Goal: Transaction & Acquisition: Download file/media

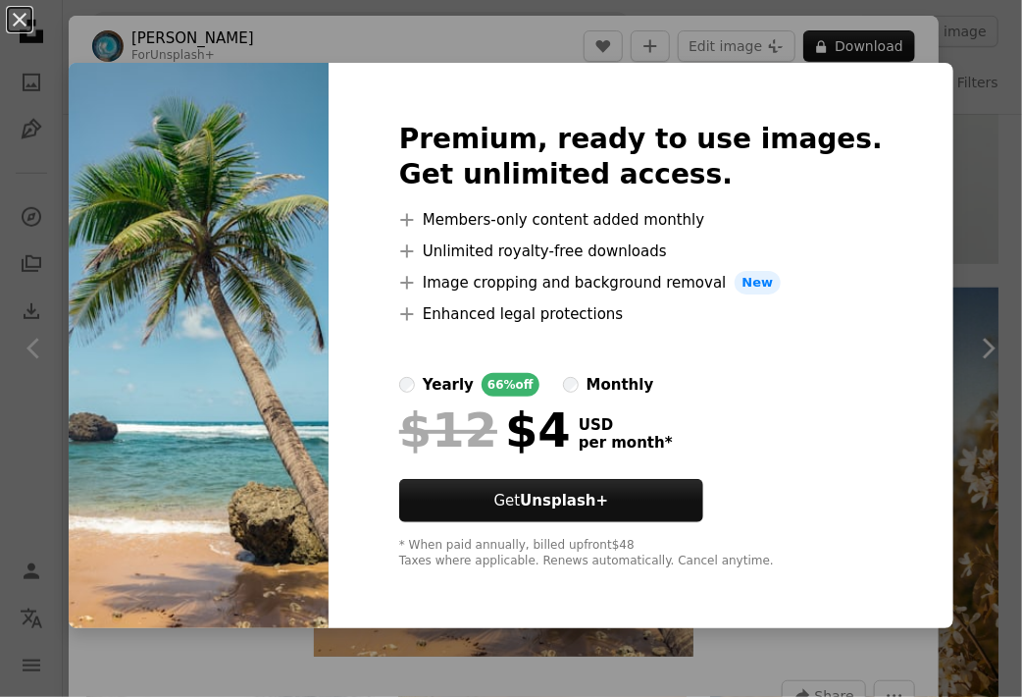
scroll to position [23447, 0]
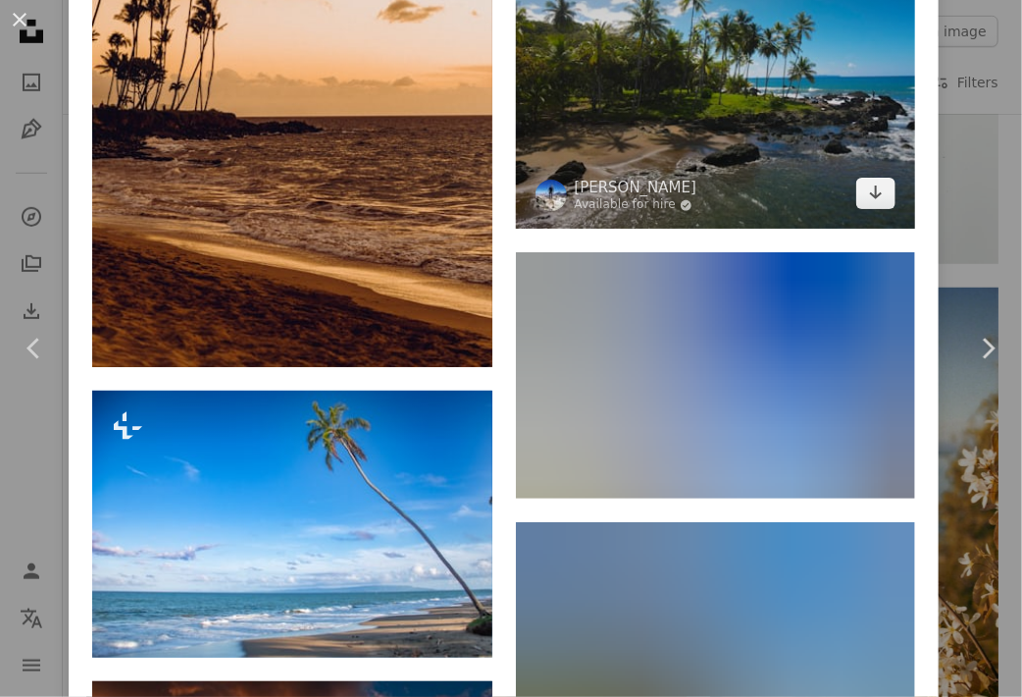
scroll to position [5690, 0]
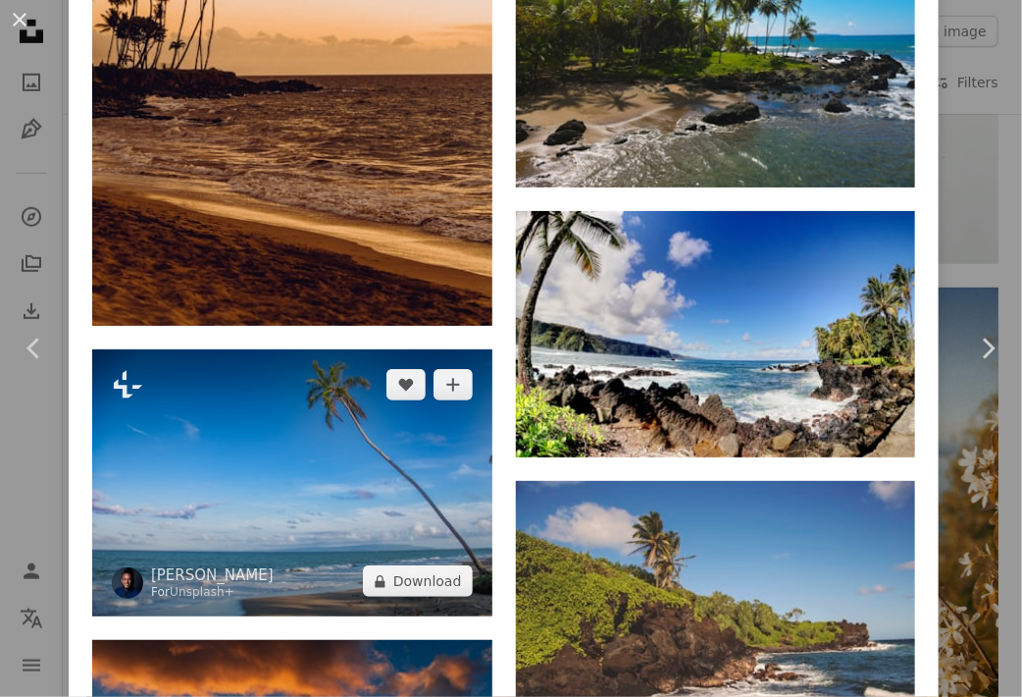
click at [267, 367] on img at bounding box center [292, 482] width 400 height 267
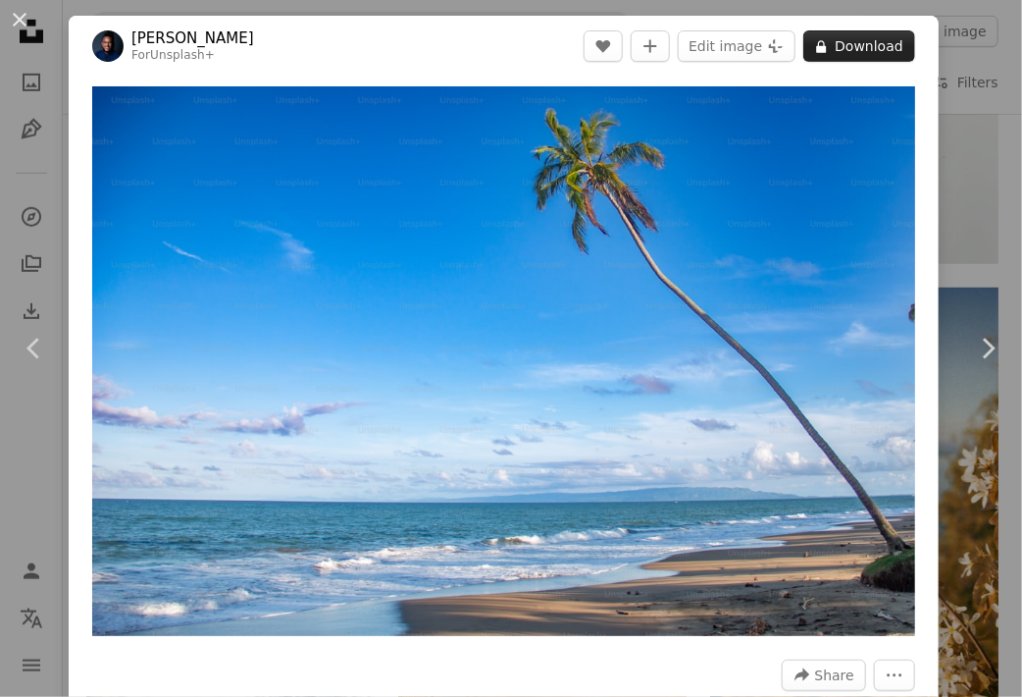
click at [820, 45] on button "A lock Download" at bounding box center [859, 45] width 112 height 31
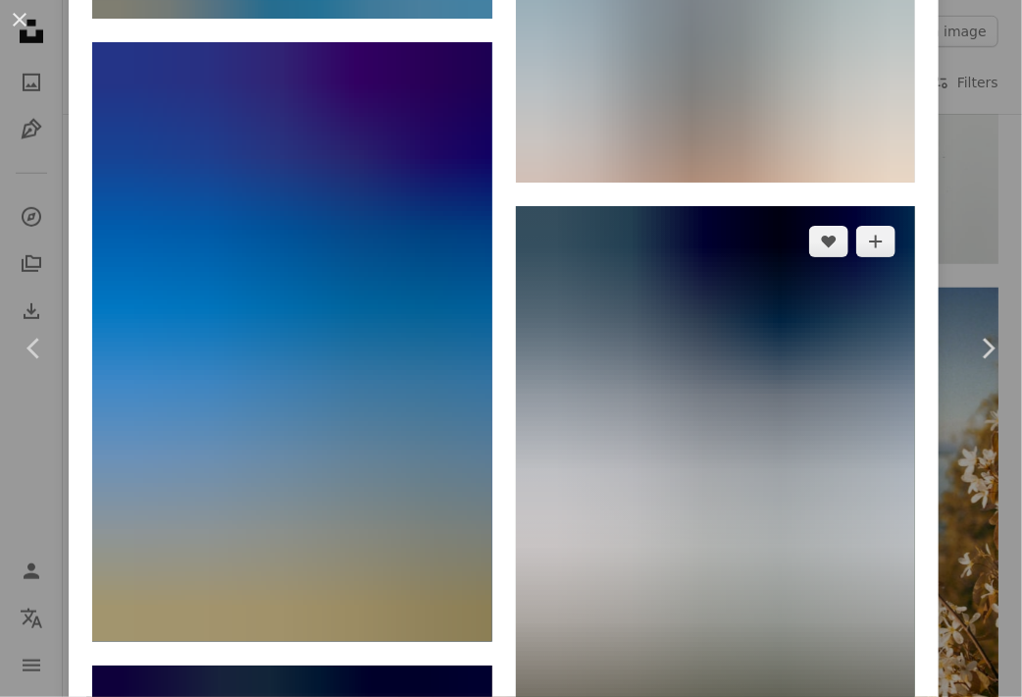
scroll to position [12753, 0]
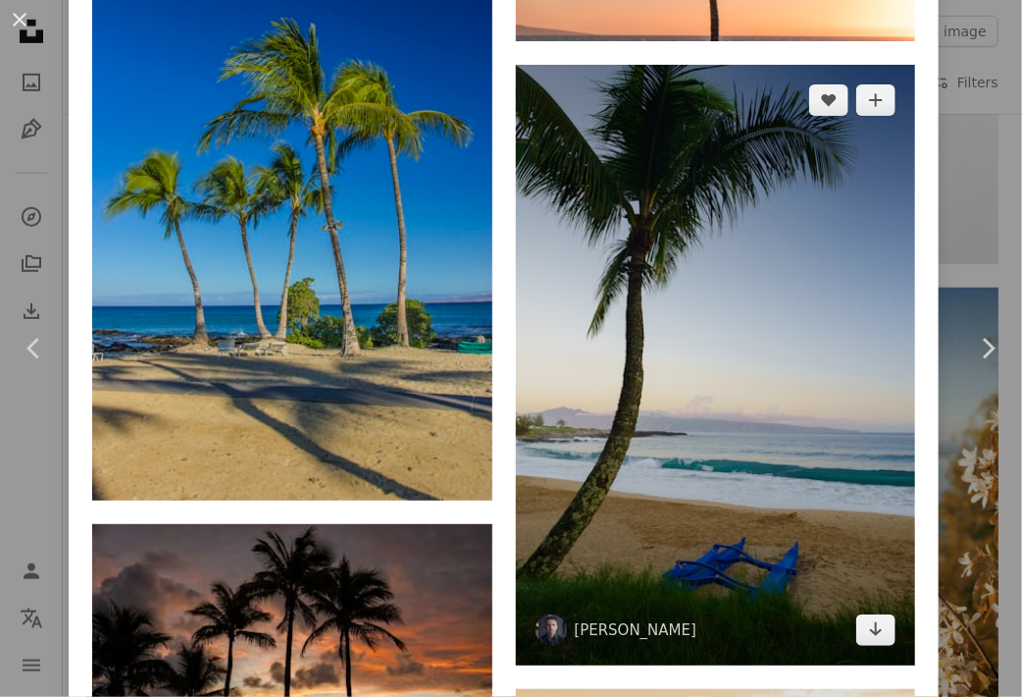
drag, startPoint x: 693, startPoint y: 272, endPoint x: 657, endPoint y: 258, distance: 37.9
click at [657, 258] on img at bounding box center [716, 364] width 400 height 599
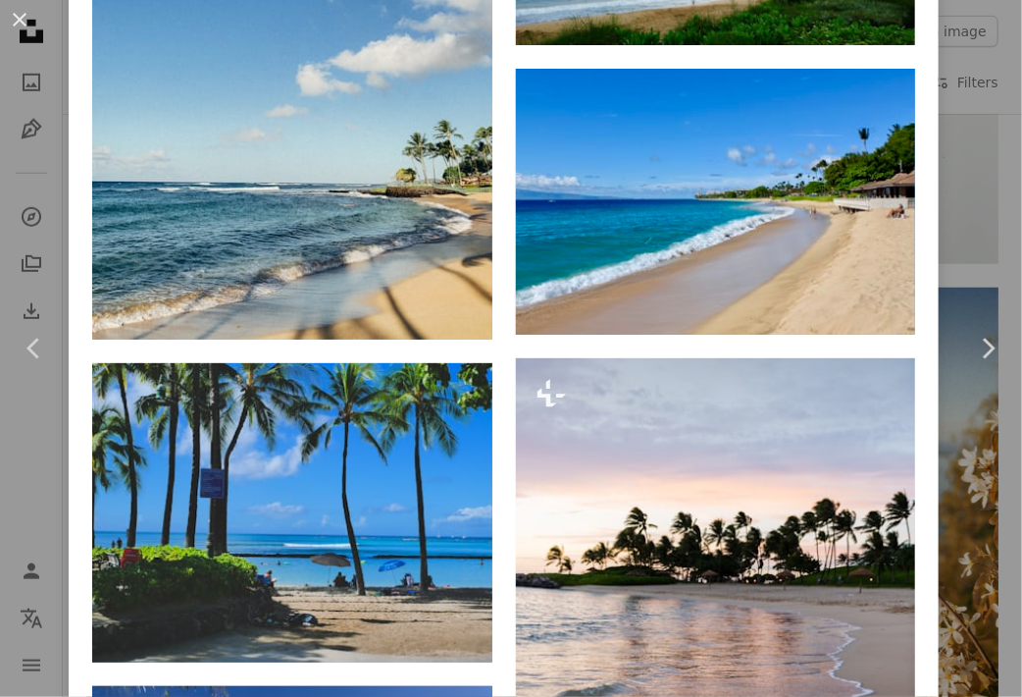
scroll to position [1570, 0]
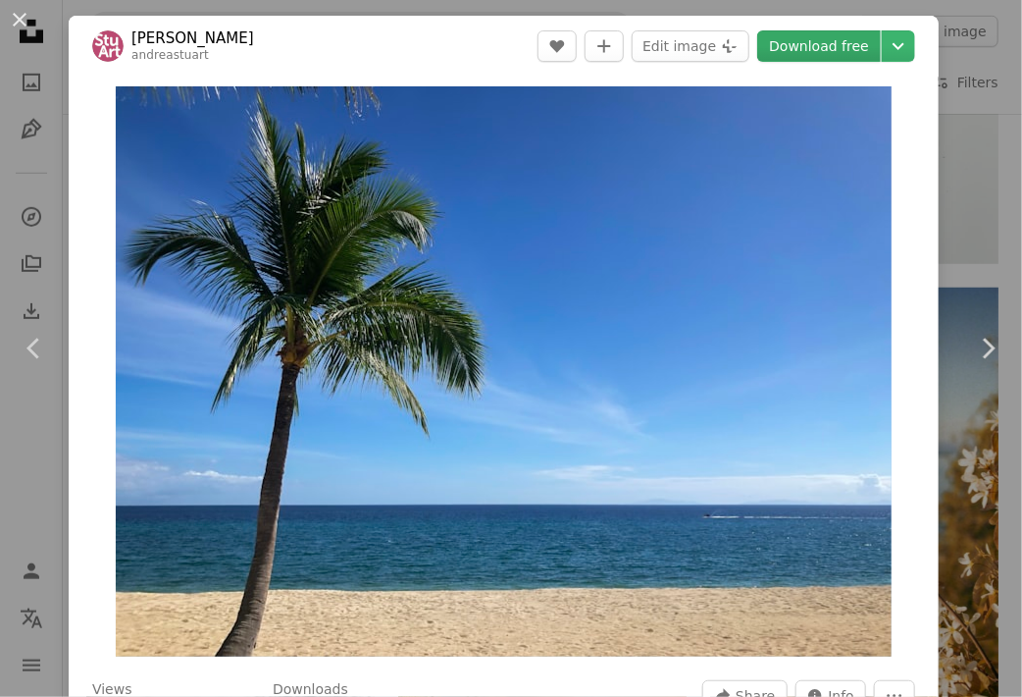
click at [827, 35] on link "Download free" at bounding box center [819, 45] width 124 height 31
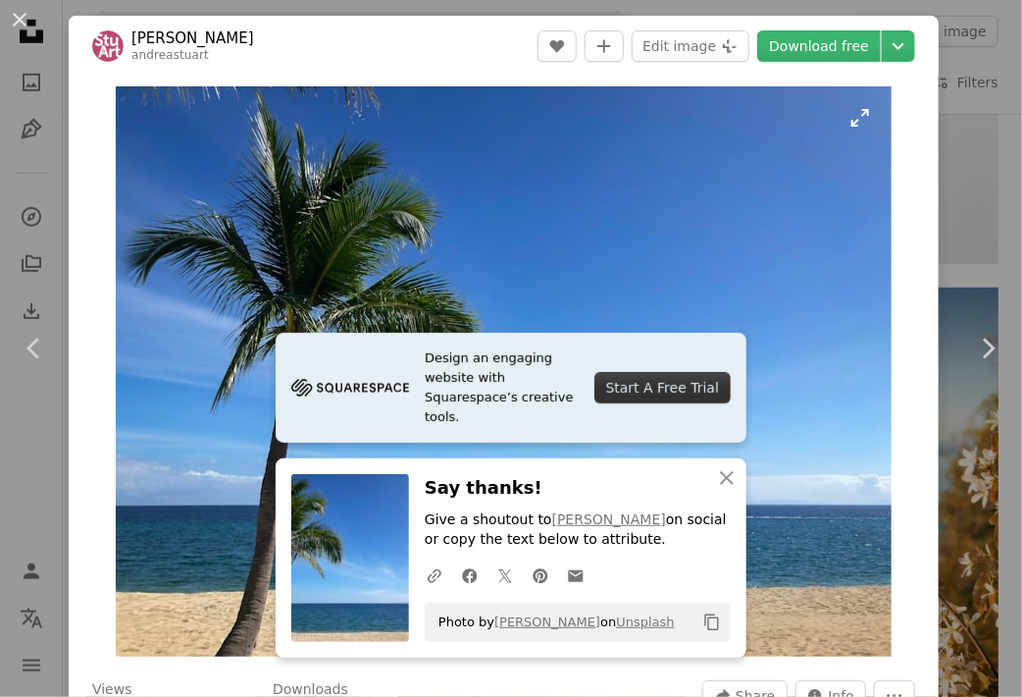
click at [785, 276] on img "Zoom in on this image" at bounding box center [504, 371] width 776 height 570
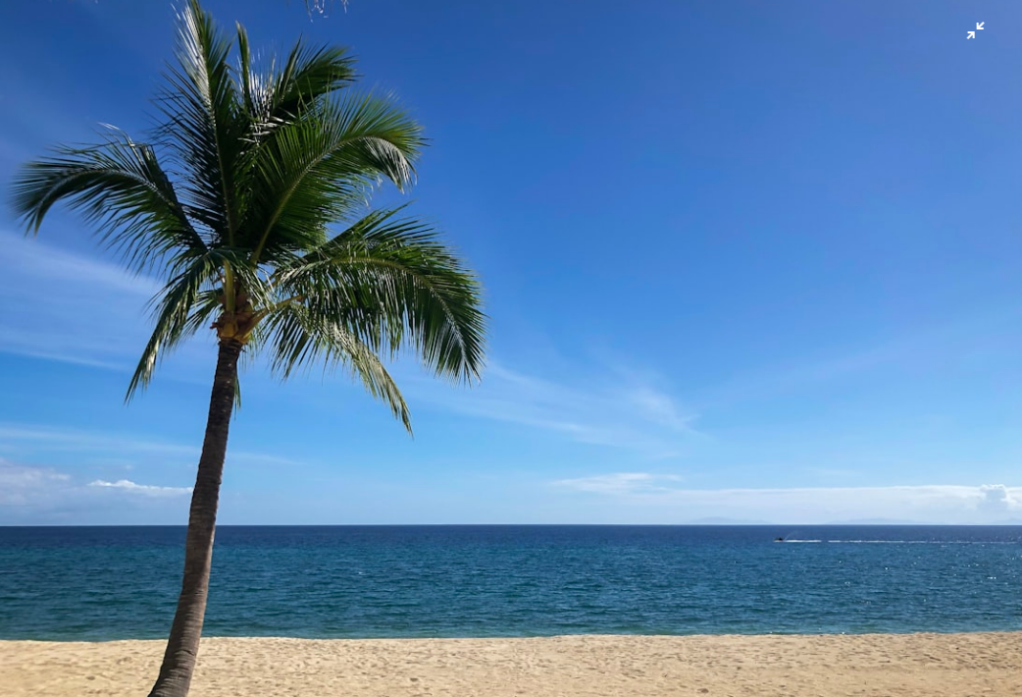
scroll to position [30, 0]
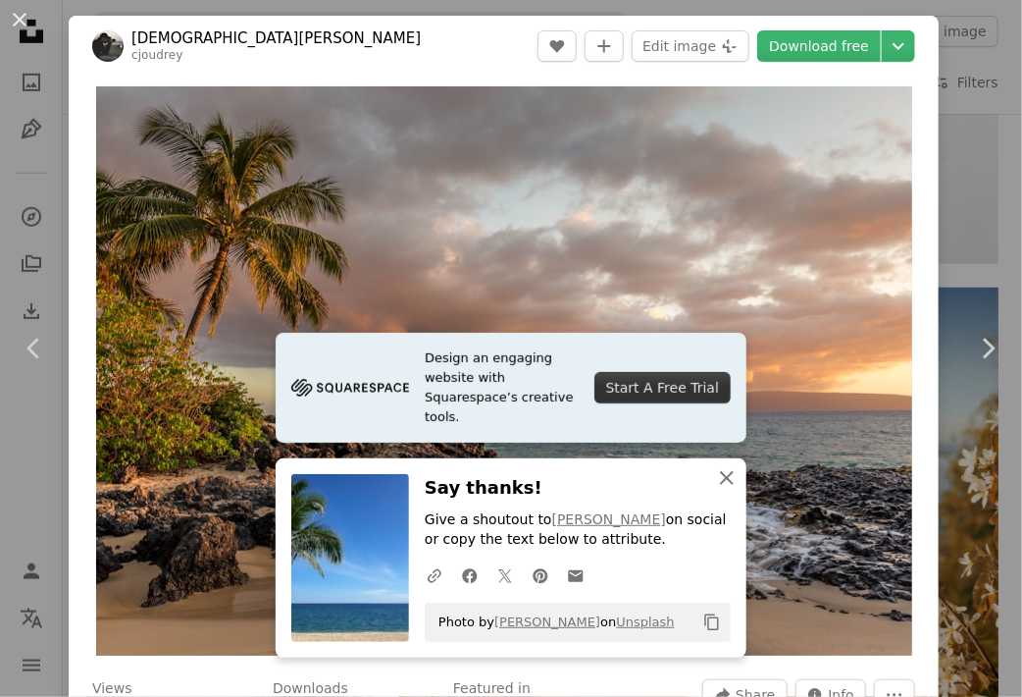
click at [723, 474] on icon "button" at bounding box center [727, 478] width 14 height 14
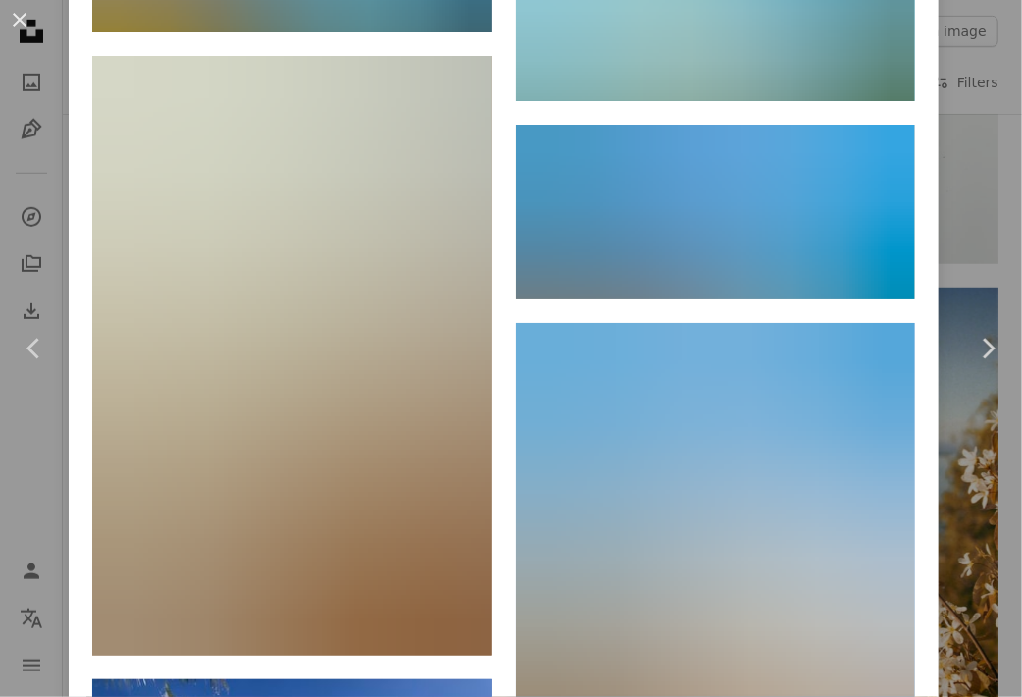
scroll to position [31107, 0]
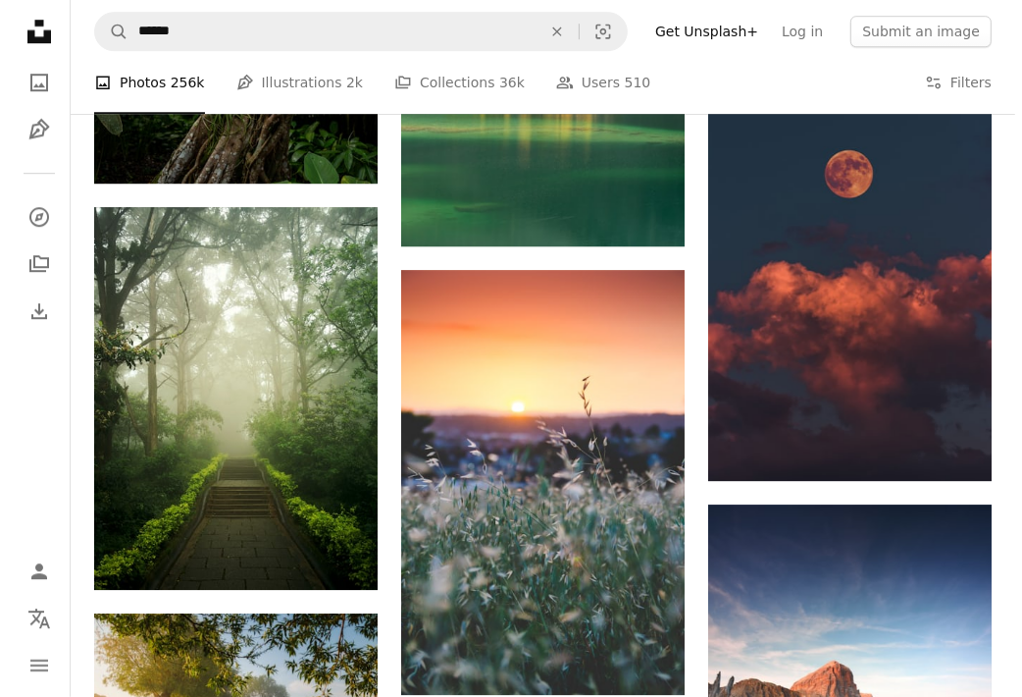
scroll to position [14029, 0]
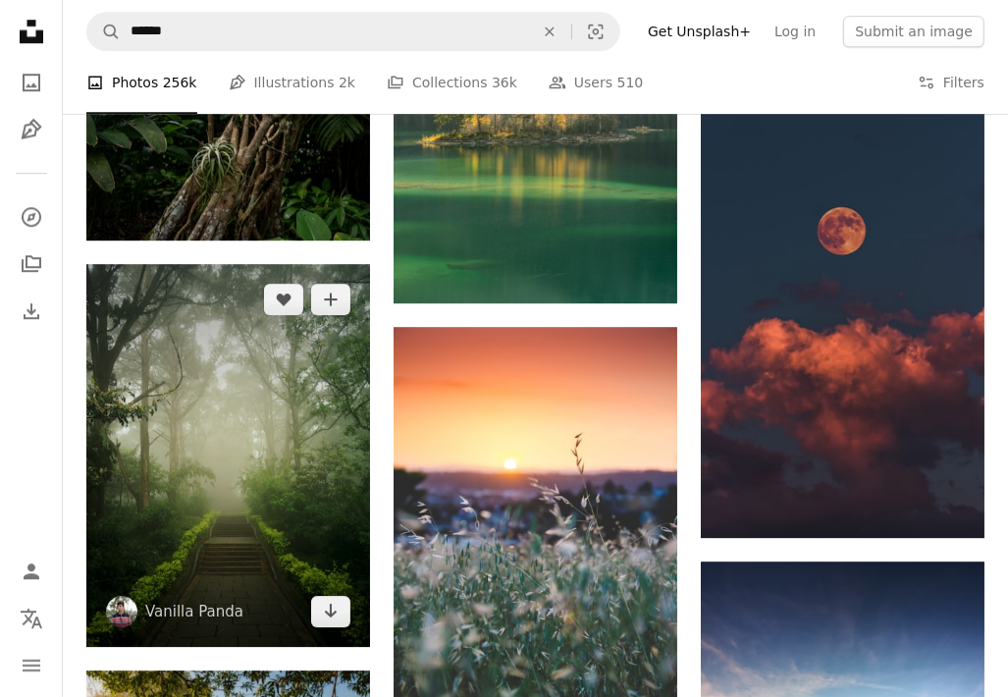
click at [267, 432] on img at bounding box center [228, 455] width 284 height 383
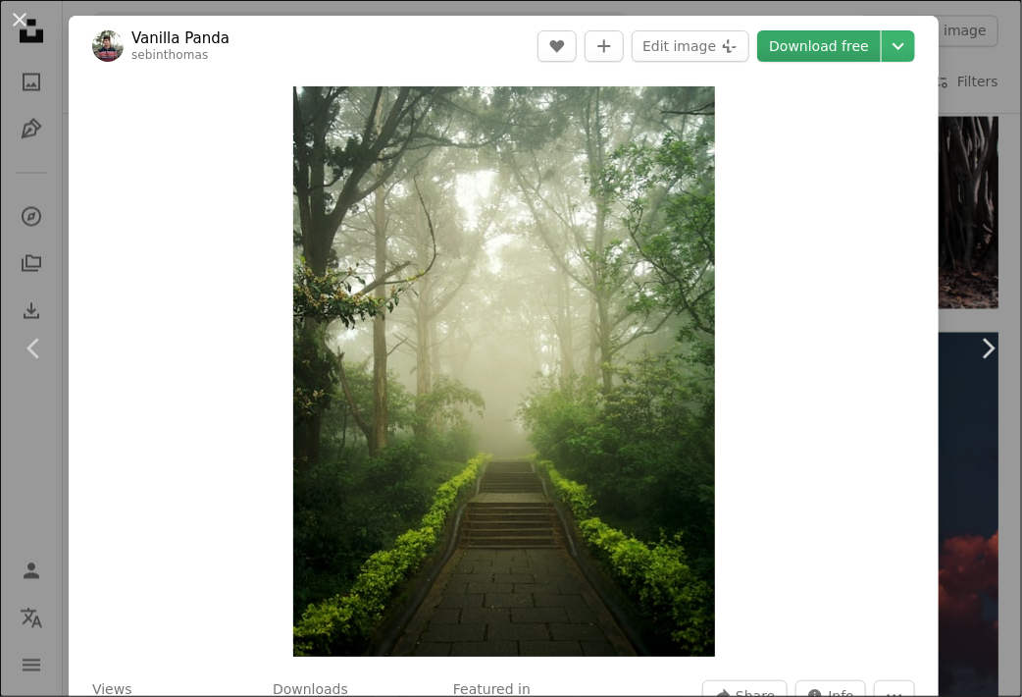
click at [795, 50] on link "Download free" at bounding box center [819, 45] width 124 height 31
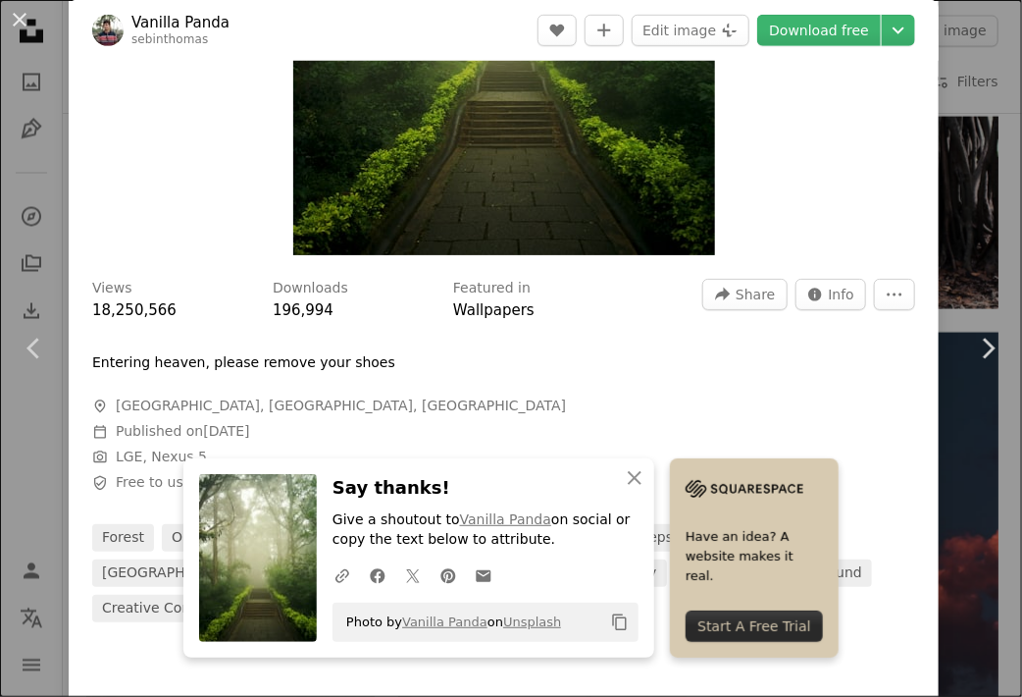
scroll to position [392, 0]
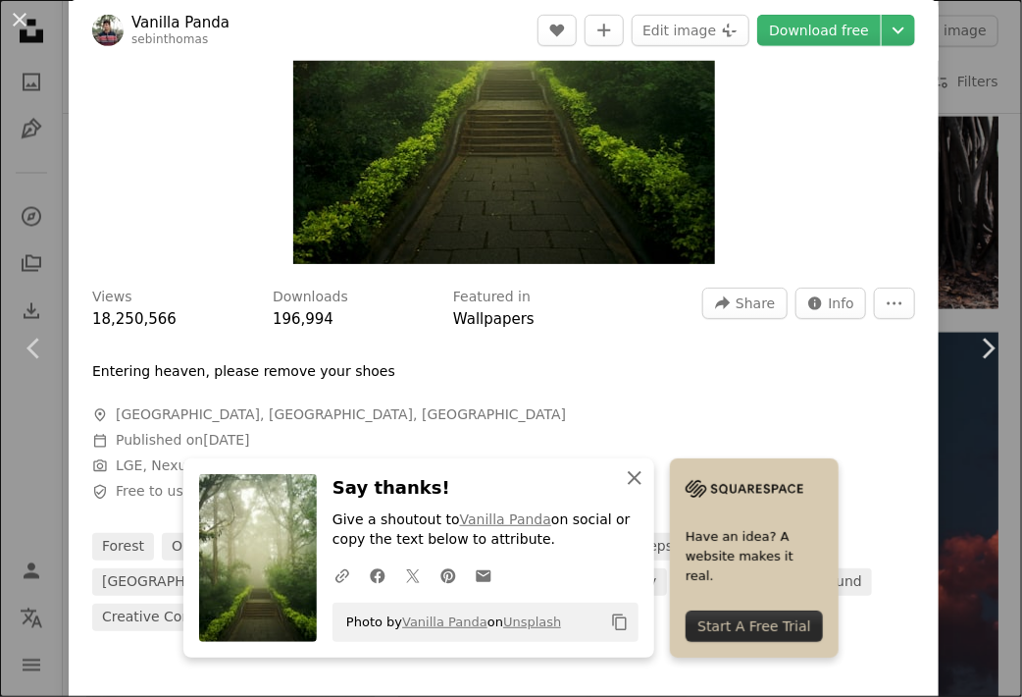
click at [636, 476] on icon "An X shape" at bounding box center [635, 478] width 24 height 24
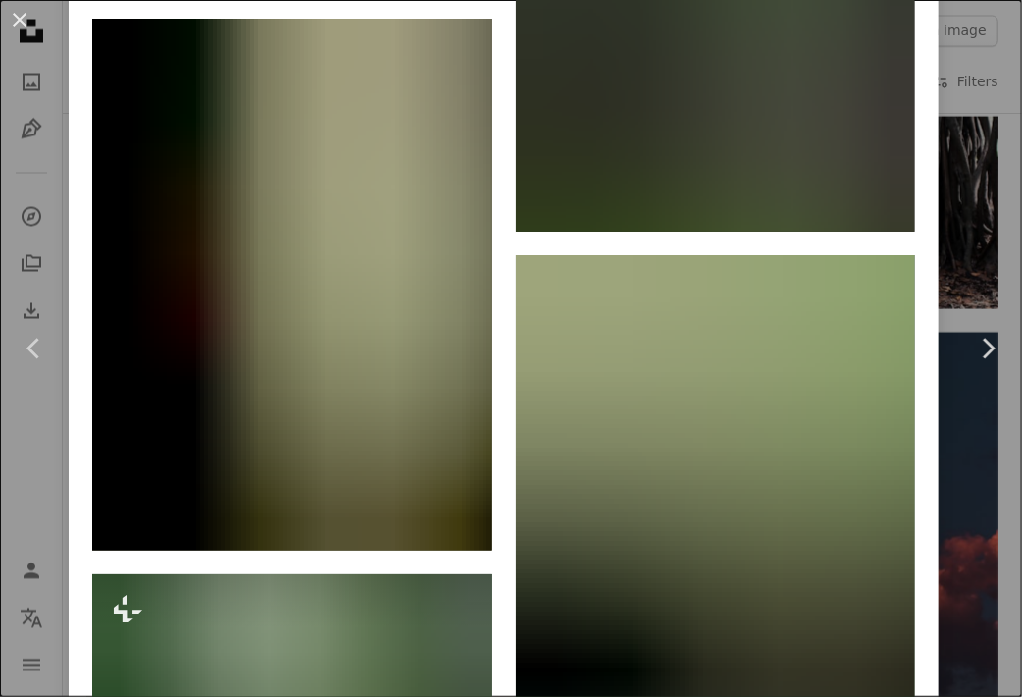
scroll to position [5886, 0]
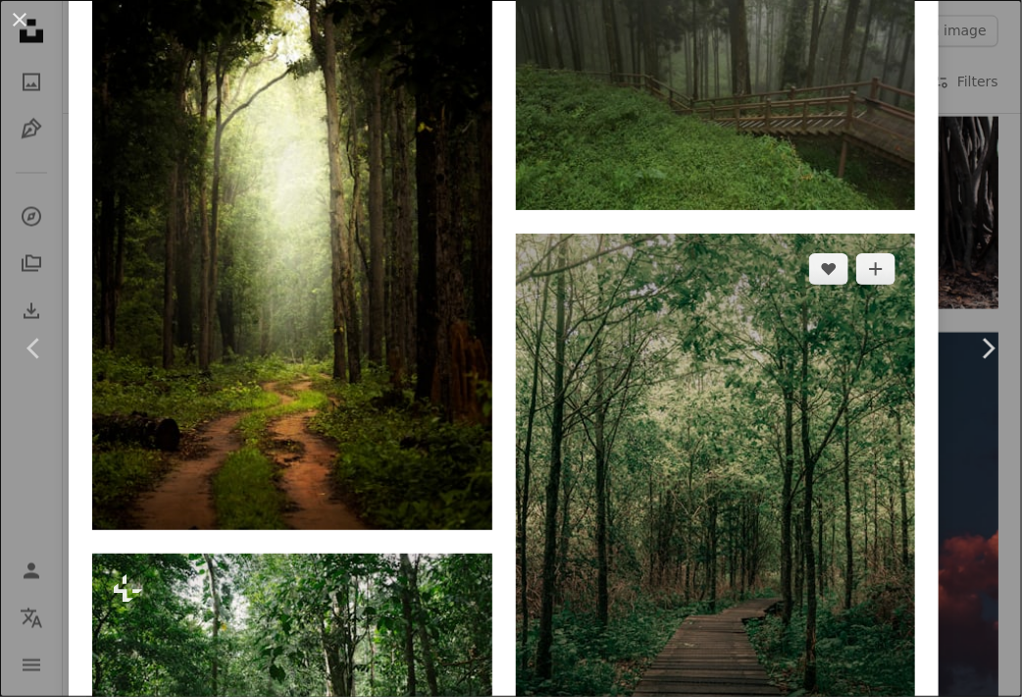
click at [709, 517] on img at bounding box center [716, 532] width 400 height 599
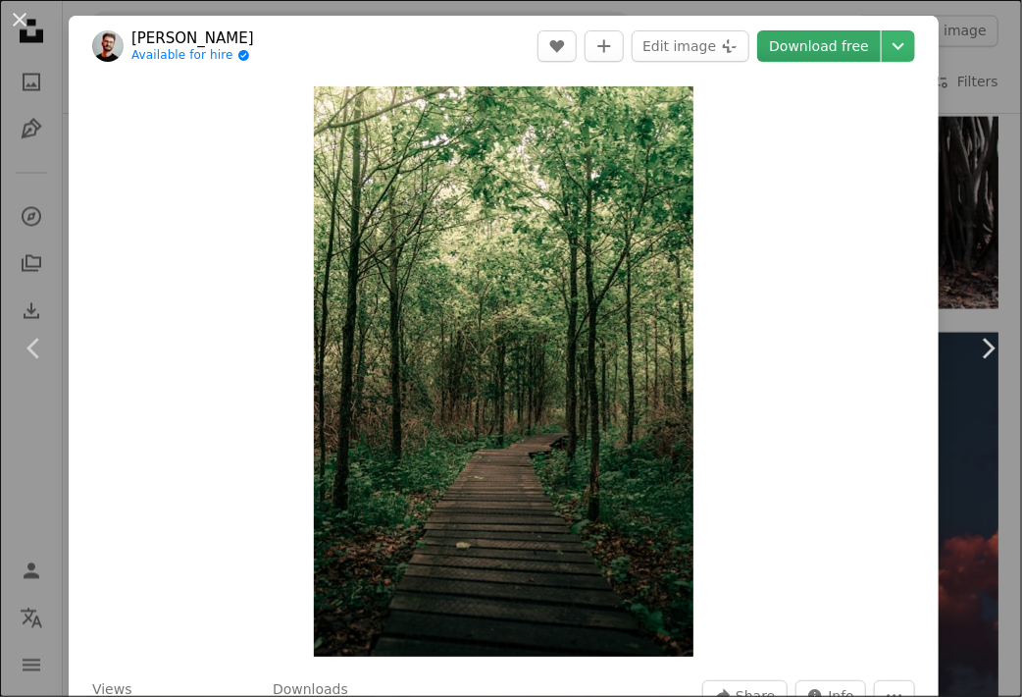
click at [828, 33] on link "Download free" at bounding box center [819, 45] width 124 height 31
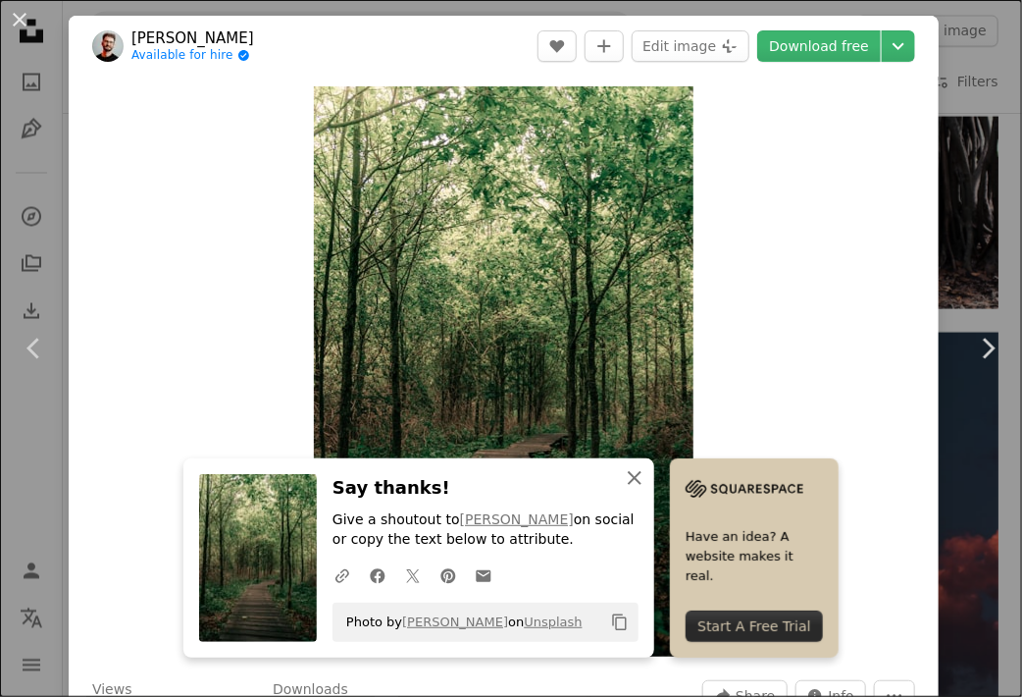
click at [632, 483] on icon "button" at bounding box center [635, 478] width 14 height 14
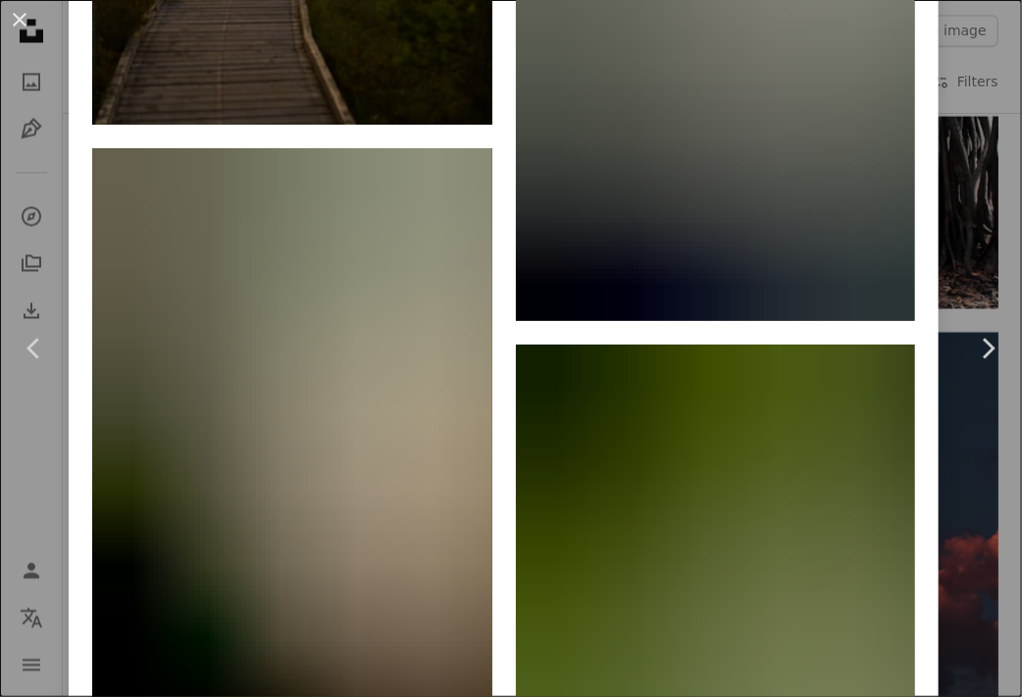
scroll to position [28743, 0]
